Goal: Task Accomplishment & Management: Manage account settings

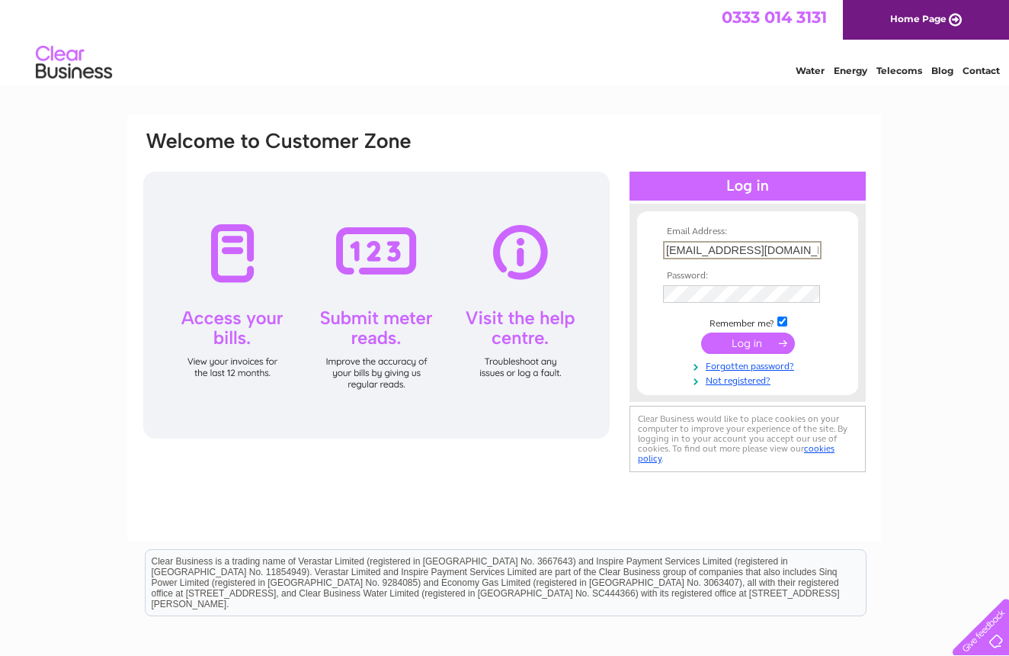
type input "bloxwichfencingltd@hotmail.com"
click at [745, 342] on input "submit" at bounding box center [748, 342] width 94 height 21
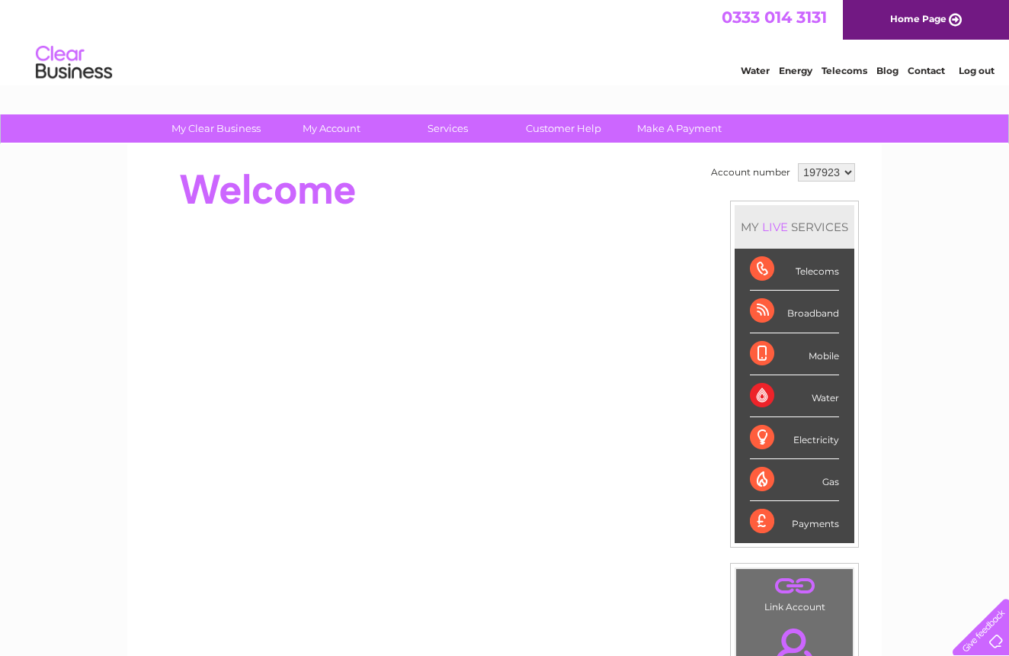
scroll to position [1, 0]
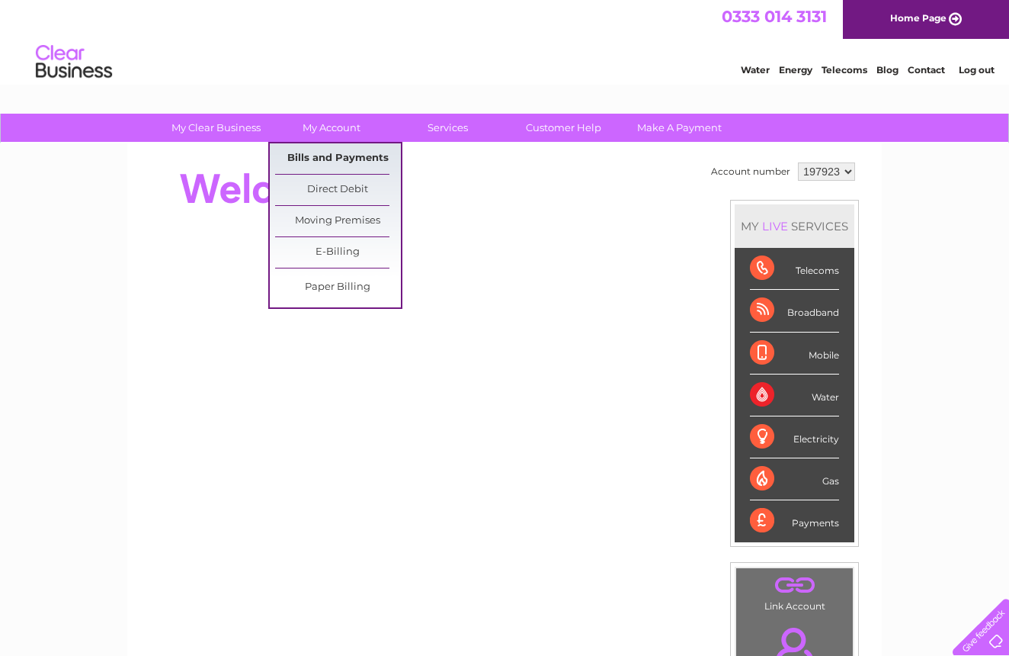
click at [329, 159] on link "Bills and Payments" at bounding box center [338, 158] width 126 height 30
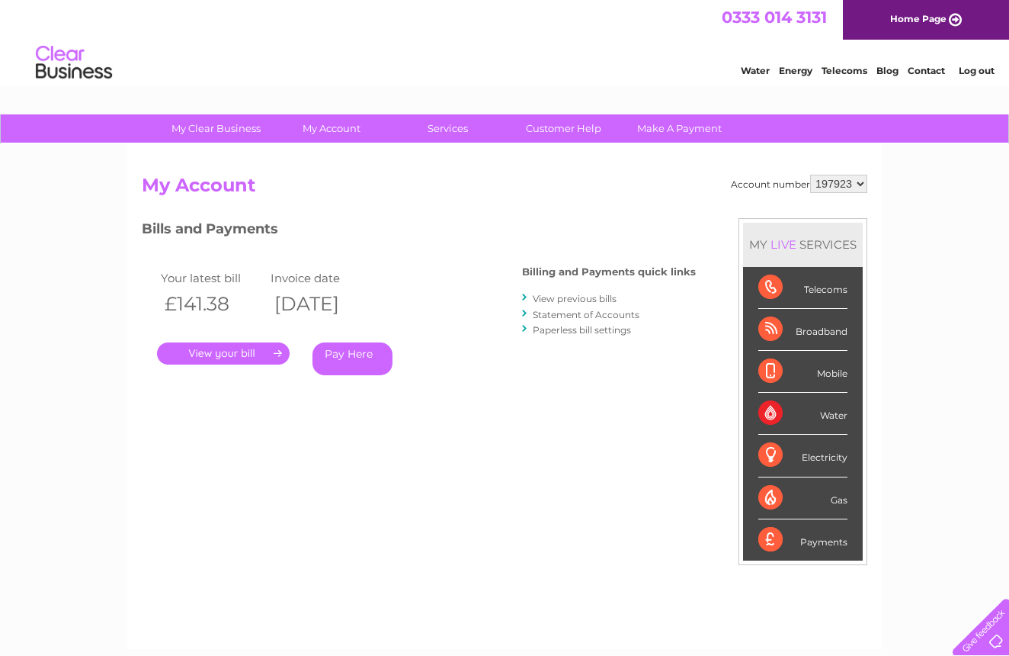
click at [220, 358] on link "." at bounding box center [223, 353] width 133 height 22
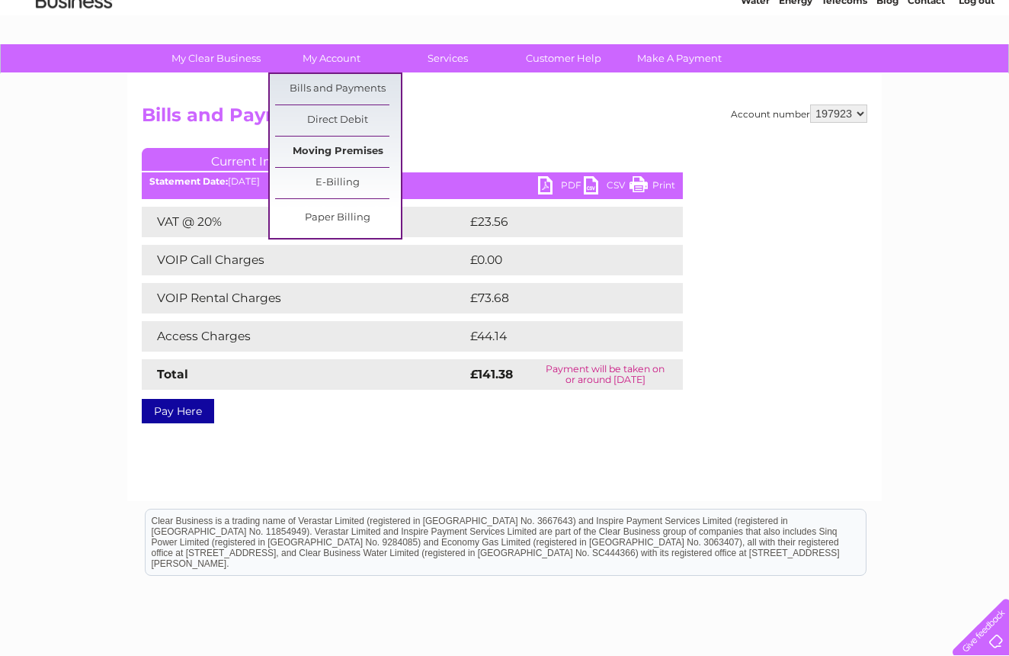
scroll to position [72, 0]
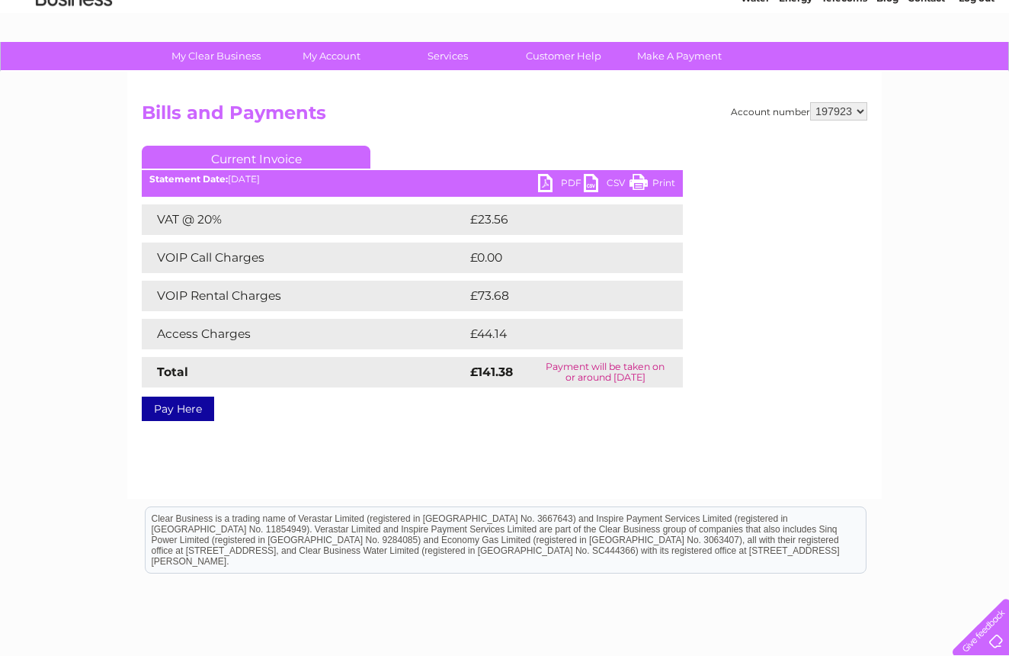
click at [647, 186] on link "Print" at bounding box center [653, 185] width 46 height 22
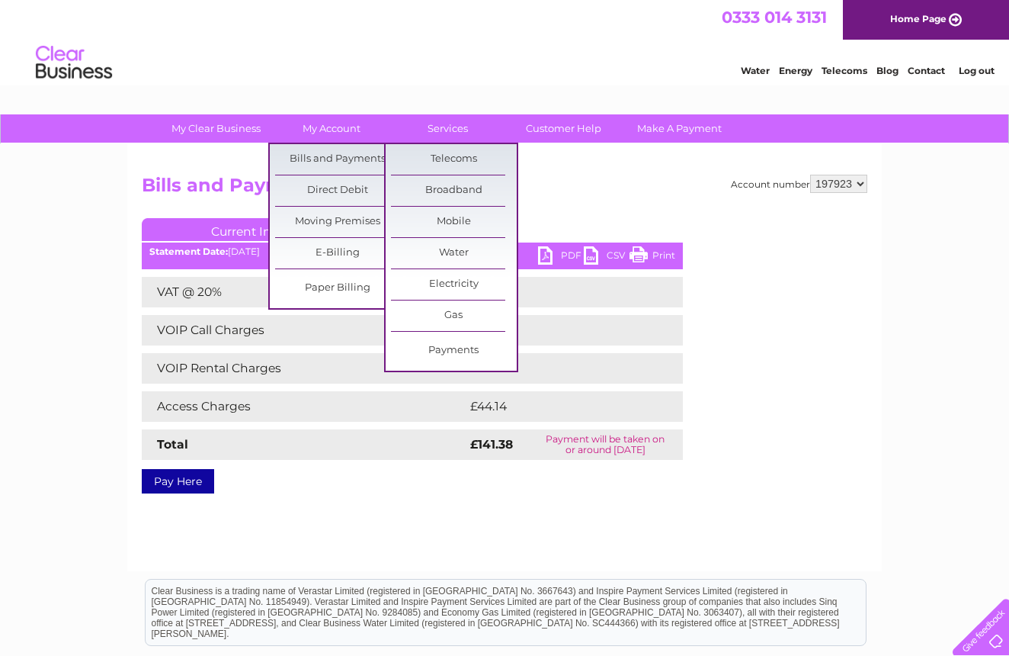
scroll to position [0, 0]
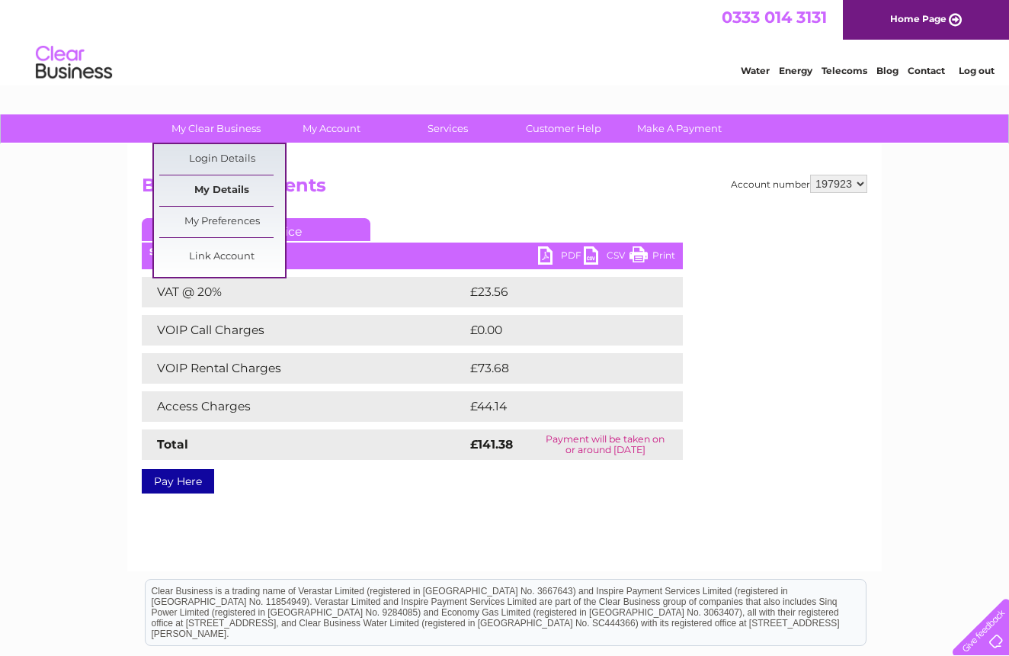
click at [233, 184] on link "My Details" at bounding box center [222, 190] width 126 height 30
